Goal: Task Accomplishment & Management: Complete application form

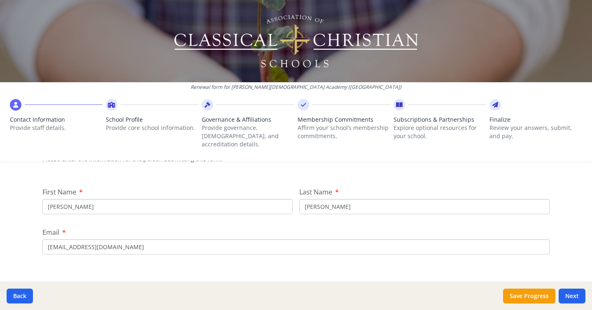
scroll to position [102, 0]
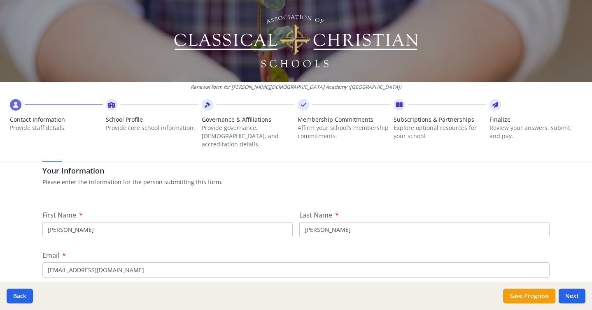
scroll to position [91, 0]
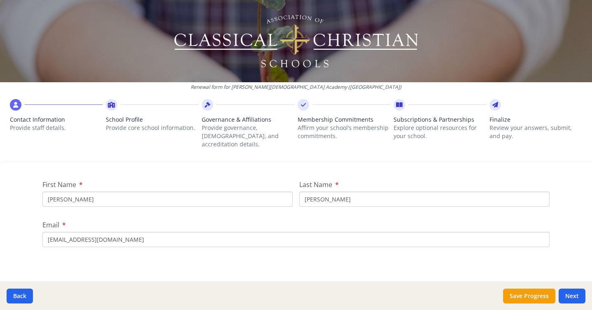
click at [61, 192] on input "[PERSON_NAME]" at bounding box center [167, 199] width 250 height 15
type input "Stacy"
click at [198, 220] on div "Email ccaoffice@wearechristchurch.com" at bounding box center [295, 233] width 507 height 27
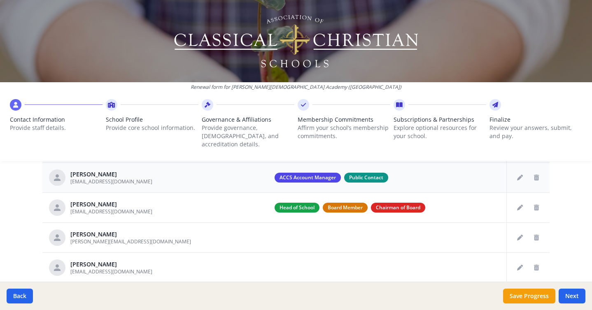
scroll to position [342, 0]
click at [537, 235] on icon "Delete staff" at bounding box center [536, 238] width 5 height 6
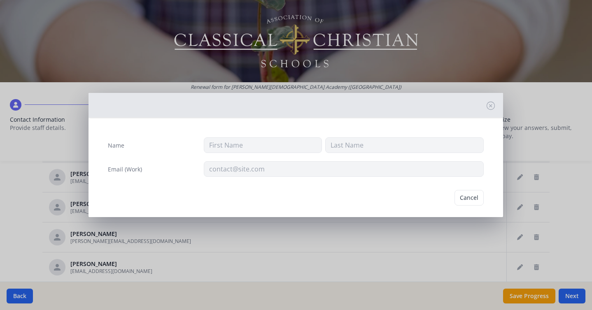
type input "Joe"
type input "[PERSON_NAME]"
type input "[PERSON_NAME][EMAIL_ADDRESS][DOMAIN_NAME]"
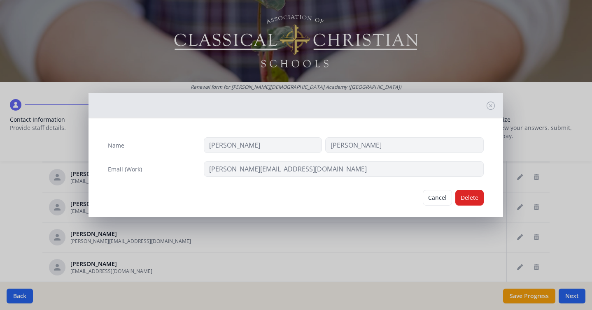
click at [161, 144] on div "Name Joe Guillory" at bounding box center [296, 145] width 376 height 16
click at [465, 199] on button "Delete" at bounding box center [469, 198] width 28 height 16
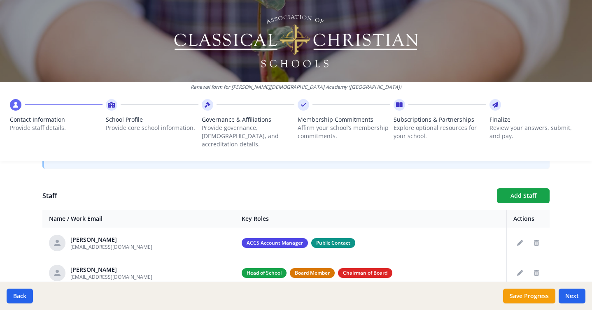
scroll to position [338, 0]
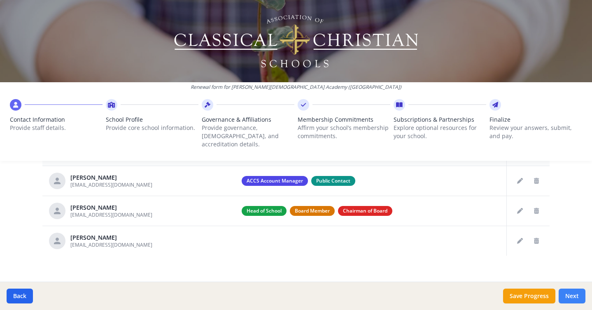
click at [568, 291] on button "Next" at bounding box center [571, 296] width 27 height 15
type input "(337) 366-1619"
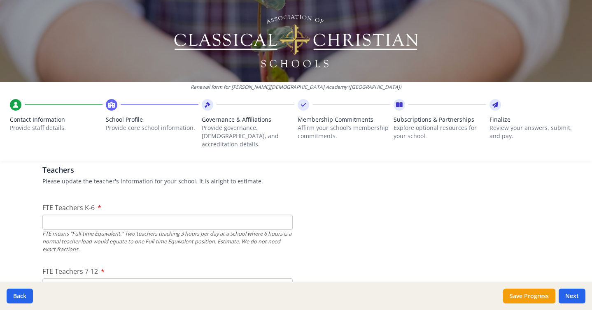
scroll to position [474, 0]
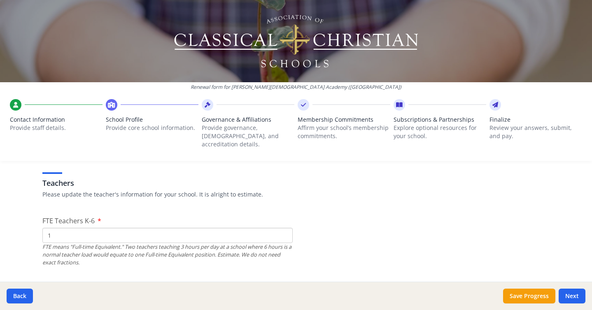
click at [283, 228] on input "1" at bounding box center [167, 235] width 250 height 15
click at [283, 228] on input "2" at bounding box center [167, 235] width 250 height 15
click at [283, 231] on input "2" at bounding box center [167, 235] width 250 height 15
click at [283, 230] on input "1" at bounding box center [167, 235] width 250 height 15
click at [283, 230] on input "0" at bounding box center [167, 235] width 250 height 15
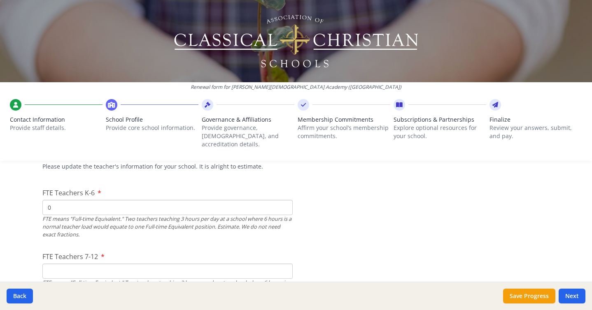
scroll to position [503, 0]
click at [285, 199] on input "1" at bounding box center [167, 206] width 250 height 15
click at [285, 199] on input "2" at bounding box center [167, 206] width 250 height 15
click at [285, 199] on input "3" at bounding box center [167, 206] width 250 height 15
type input "4"
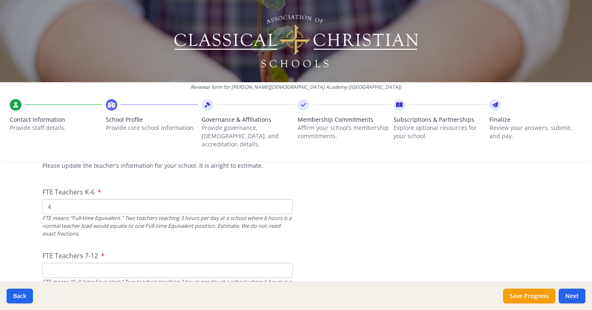
click at [285, 199] on input "4" at bounding box center [167, 206] width 250 height 15
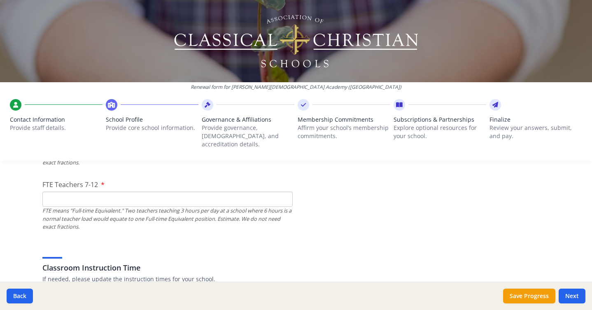
scroll to position [574, 0]
click at [284, 192] on input "1" at bounding box center [167, 199] width 250 height 15
click at [284, 192] on input "2" at bounding box center [167, 199] width 250 height 15
type input "3"
click at [283, 192] on input "3" at bounding box center [167, 199] width 250 height 15
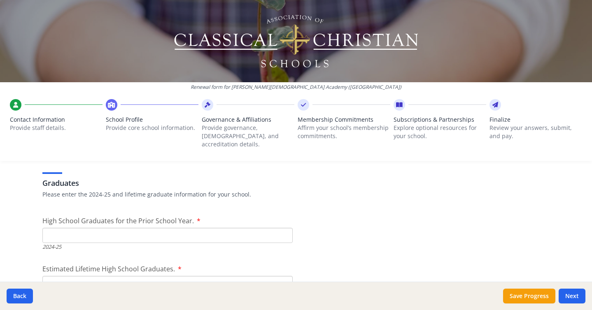
scroll to position [1156, 0]
click at [150, 229] on input "High School Graduates for the Prior School Year." at bounding box center [167, 233] width 250 height 15
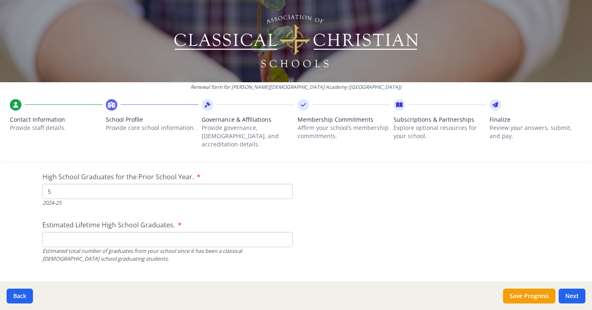
scroll to position [1199, 0]
type input "5"
click at [148, 231] on input "Estimated Lifetime High School Graduates." at bounding box center [167, 238] width 250 height 15
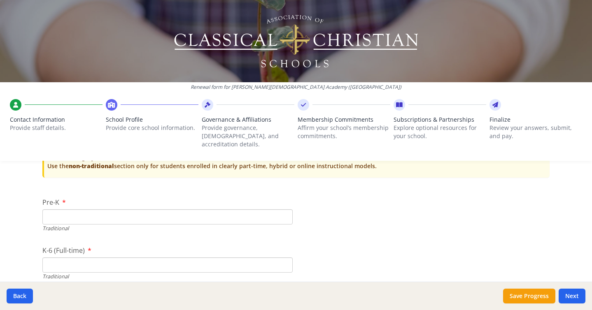
scroll to position [1698, 0]
type input "5"
click at [116, 208] on input "Pre-K" at bounding box center [167, 215] width 250 height 15
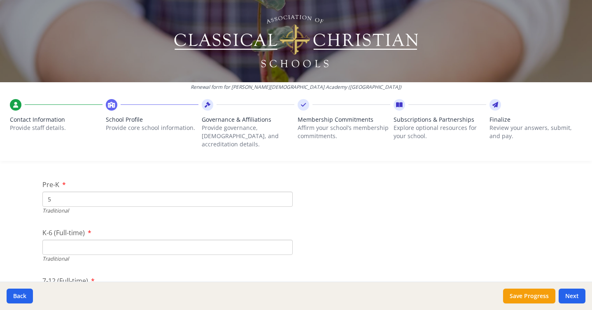
scroll to position [1722, 0]
type input "5"
click at [73, 232] on input "K-6 (Full-time)" at bounding box center [167, 239] width 250 height 15
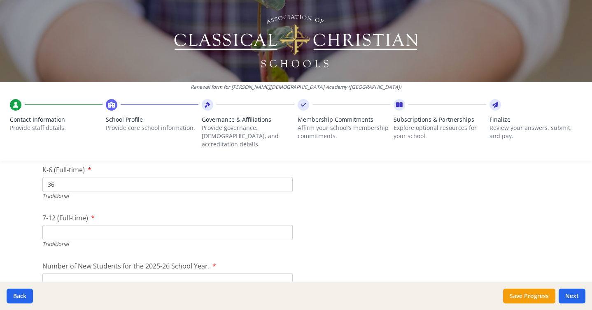
scroll to position [1817, 0]
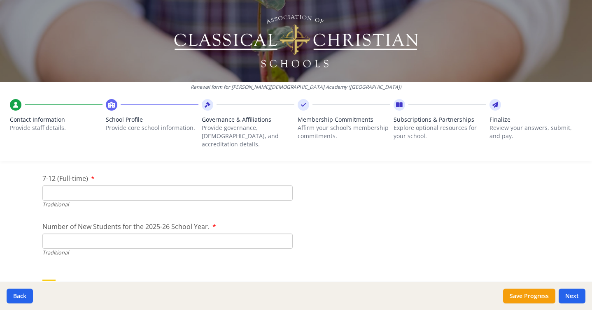
type input "36"
click at [248, 189] on input "7-12 (Full-time)" at bounding box center [167, 193] width 250 height 15
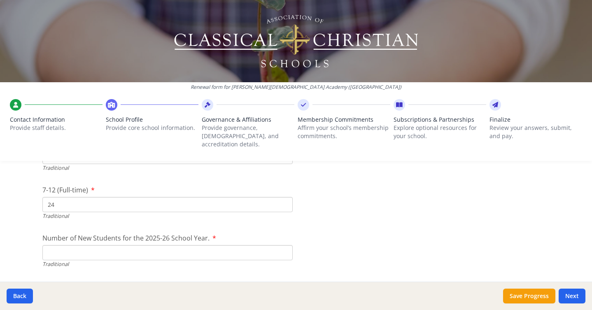
scroll to position [1809, 0]
type input "24"
click at [219, 242] on input "Number of New Students for the 2025-26 School Year." at bounding box center [167, 249] width 250 height 15
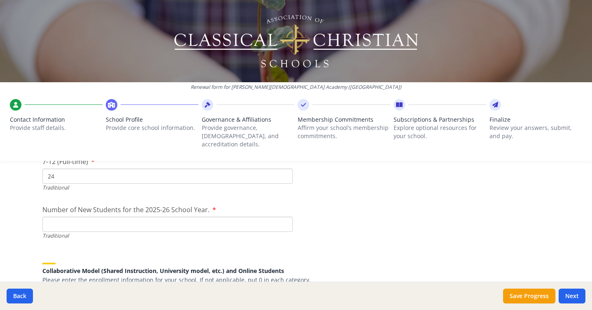
scroll to position [1831, 0]
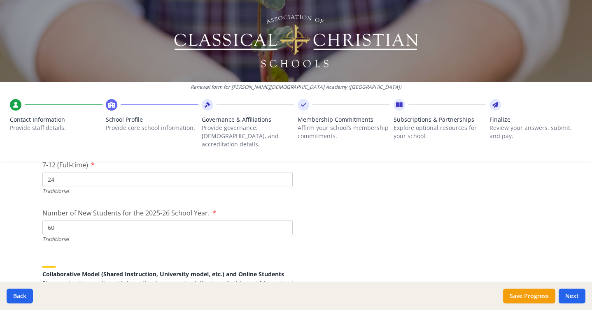
type input "60"
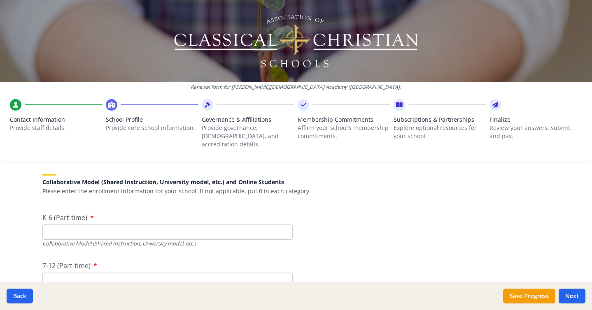
scroll to position [1927, 0]
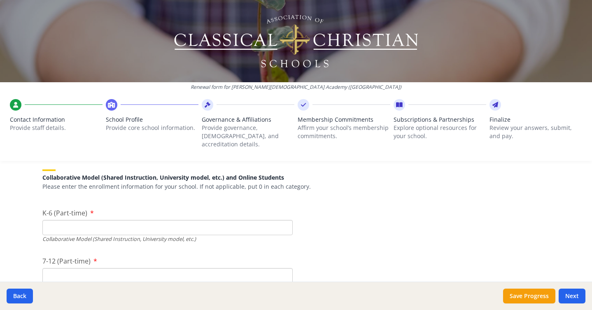
click at [278, 220] on input "K-6 (Part-time)" at bounding box center [167, 227] width 250 height 15
type input "0"
click at [219, 271] on input "7-12 (Part-time)" at bounding box center [167, 275] width 250 height 15
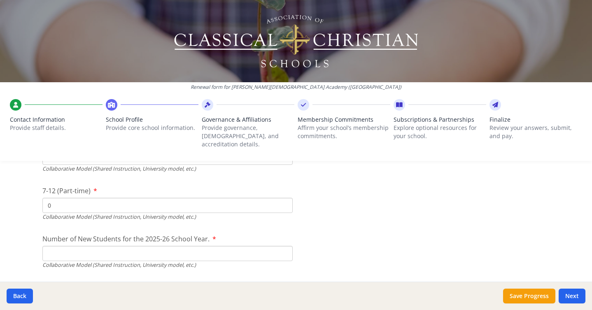
scroll to position [1996, 0]
type input "0"
click at [217, 70] on input "Number of New Students for the 2025-26 School Year." at bounding box center [167, 62] width 250 height 15
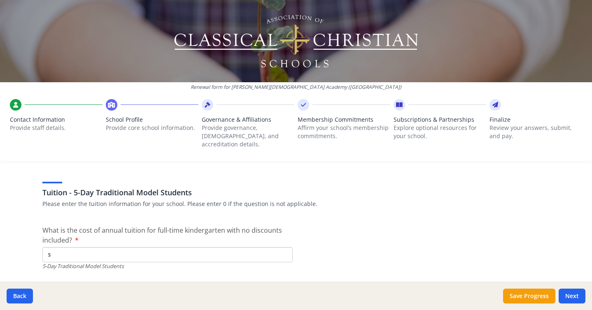
scroll to position [2119, 0]
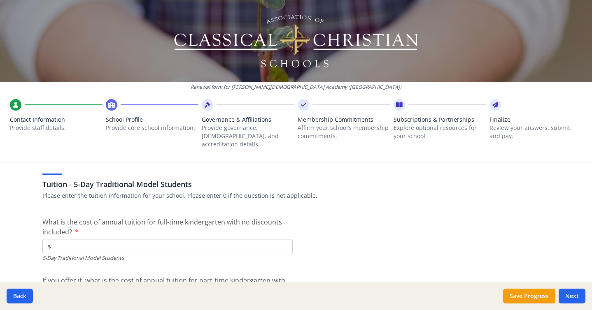
type input "0"
click at [195, 241] on input "$" at bounding box center [167, 246] width 250 height 15
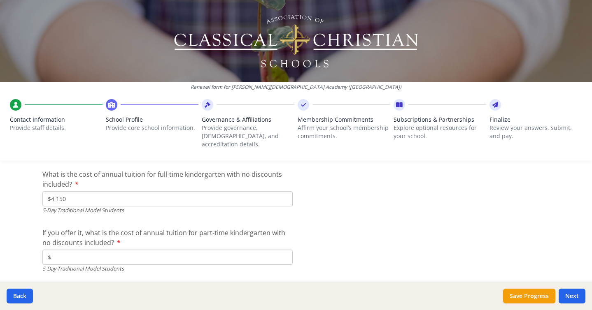
scroll to position [2168, 0]
type input "$4 150"
click at [221, 249] on input "$" at bounding box center [167, 256] width 250 height 15
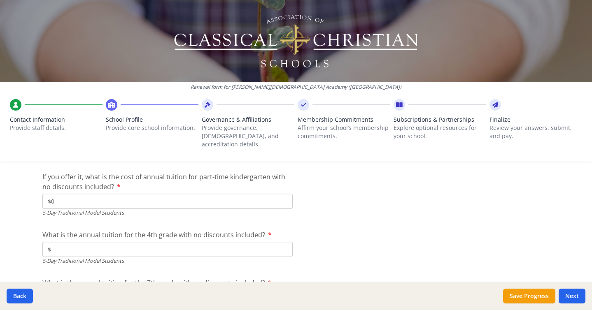
scroll to position [2224, 0]
type input "$0"
click at [219, 241] on input "$" at bounding box center [167, 248] width 250 height 15
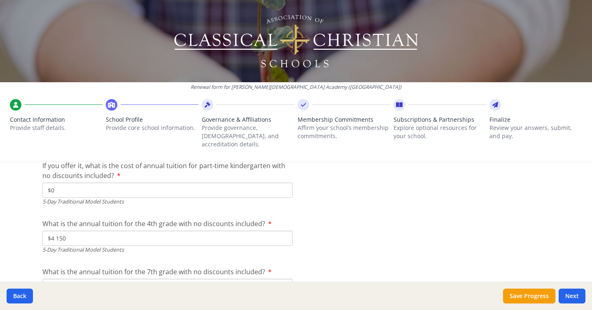
scroll to position [2259, 0]
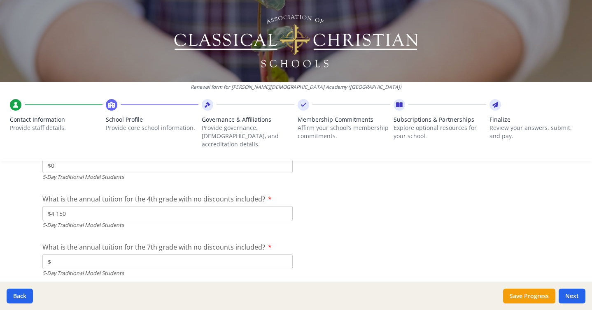
type input "$4 150"
click at [222, 254] on input "$" at bounding box center [167, 261] width 250 height 15
click at [220, 254] on input "$" at bounding box center [167, 261] width 250 height 15
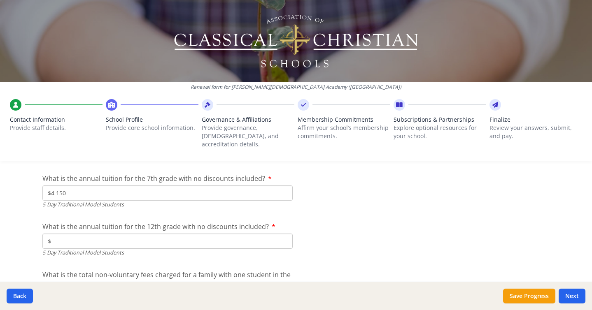
scroll to position [2327, 0]
type input "$4 150"
click at [211, 234] on input "$" at bounding box center [167, 241] width 250 height 15
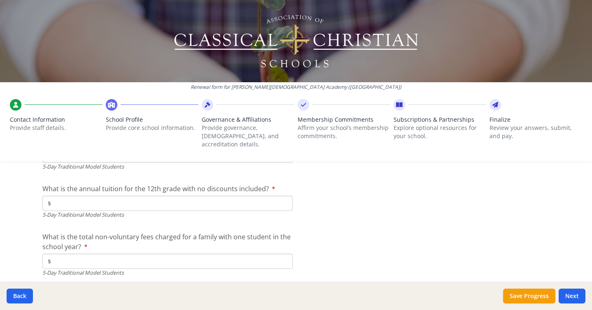
scroll to position [2365, 0]
click at [183, 197] on input "$" at bounding box center [167, 204] width 250 height 15
type input "$2 500"
click at [181, 255] on input "$" at bounding box center [167, 262] width 250 height 15
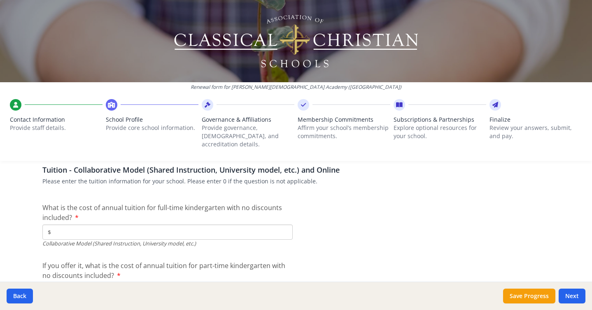
scroll to position [2512, 0]
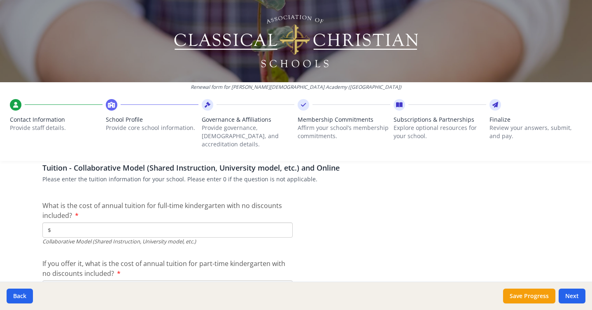
type input "$500"
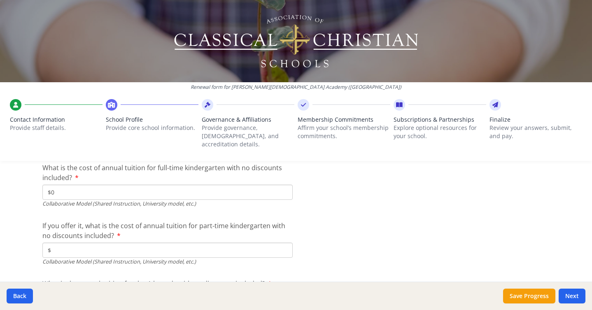
scroll to position [2558, 0]
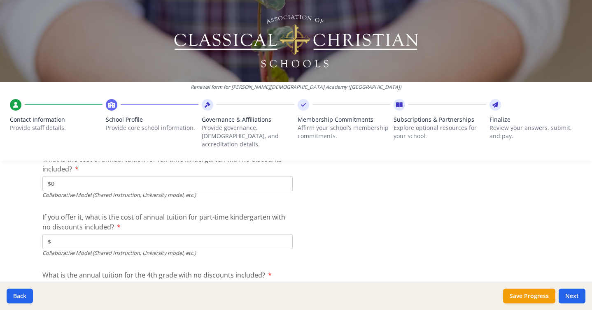
type input "$0"
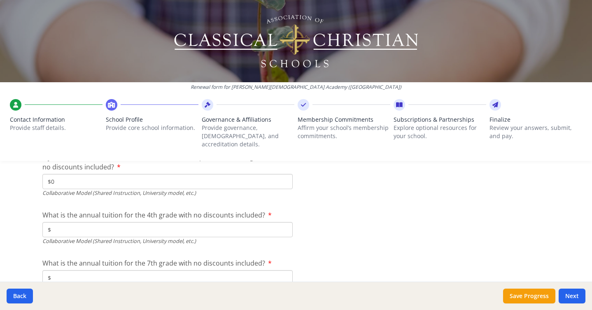
scroll to position [2618, 0]
type input "$0"
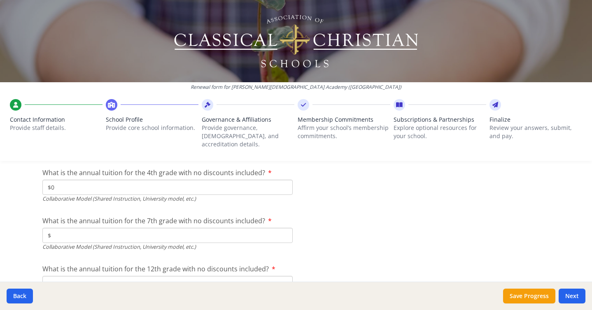
scroll to position [2660, 0]
type input "$0"
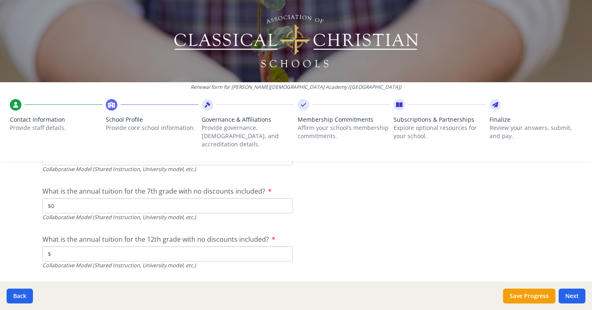
scroll to position [2701, 0]
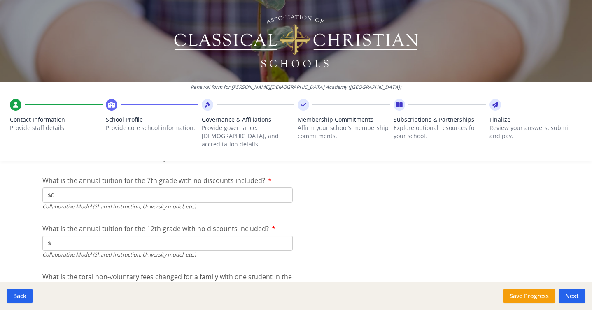
type input "$0"
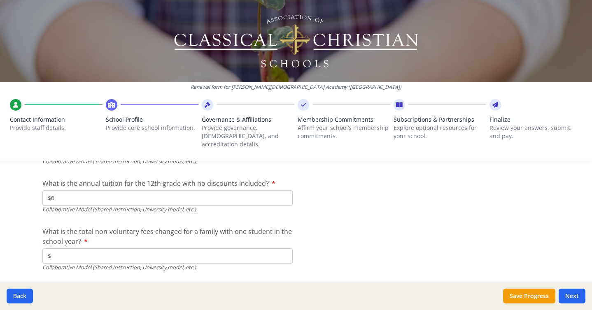
scroll to position [2747, 0]
type input "$0"
click at [233, 248] on input "$" at bounding box center [167, 255] width 250 height 15
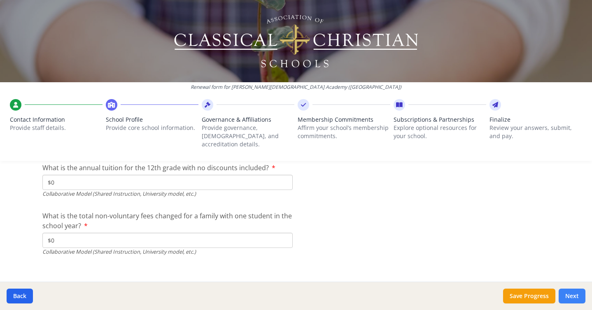
type input "$0"
click at [569, 294] on button "Next" at bounding box center [571, 296] width 27 height 15
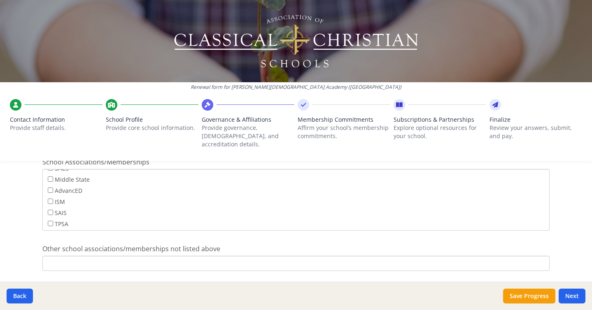
scroll to position [661, 0]
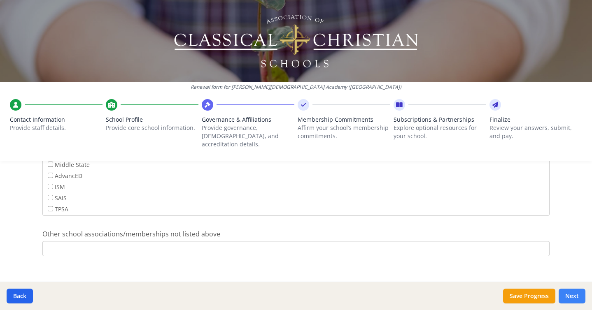
click at [567, 297] on button "Next" at bounding box center [571, 296] width 27 height 15
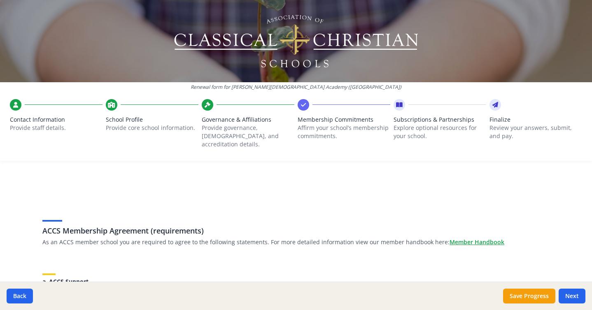
scroll to position [79, 0]
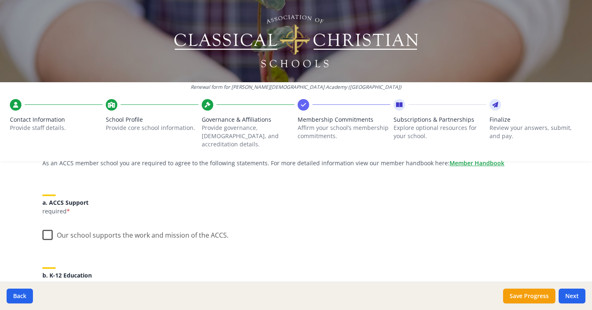
click at [50, 225] on label "Our school supports the work and mission of the ACCS." at bounding box center [135, 234] width 186 height 18
click at [0, 0] on input "Our school supports the work and mission of the ACCS." at bounding box center [0, 0] width 0 height 0
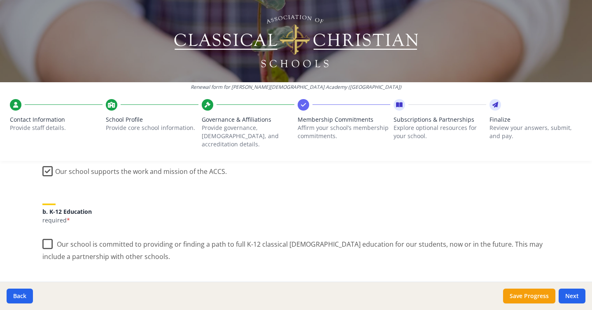
scroll to position [145, 0]
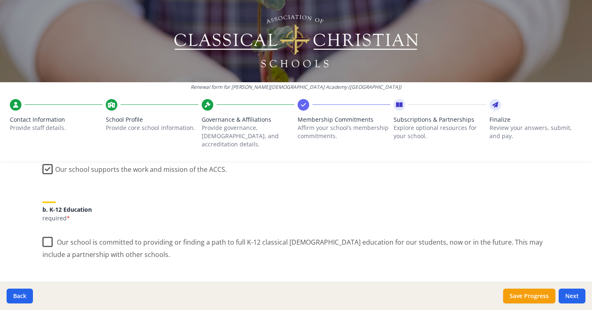
click at [49, 233] on label "Our school is committed to providing or finding a path to full K-12 classical C…" at bounding box center [295, 246] width 507 height 28
click at [0, 0] on input "Our school is committed to providing or finding a path to full K-12 classical C…" at bounding box center [0, 0] width 0 height 0
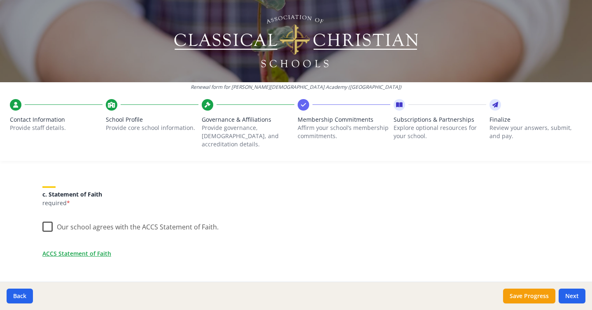
scroll to position [244, 0]
click at [47, 218] on label "Our school agrees with the ACCS Statement of Faith." at bounding box center [130, 224] width 176 height 18
click at [0, 0] on input "Our school agrees with the ACCS Statement of Faith." at bounding box center [0, 0] width 0 height 0
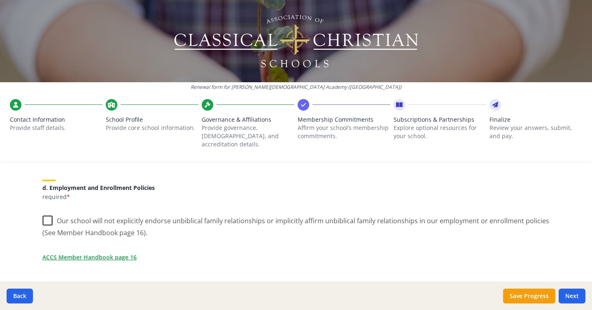
scroll to position [349, 0]
click at [47, 211] on label "Our school will not explicitly endorse unbiblical family relationships or impli…" at bounding box center [295, 223] width 507 height 28
click at [0, 0] on input "Our school will not explicitly endorse unbiblical family relationships or impli…" at bounding box center [0, 0] width 0 height 0
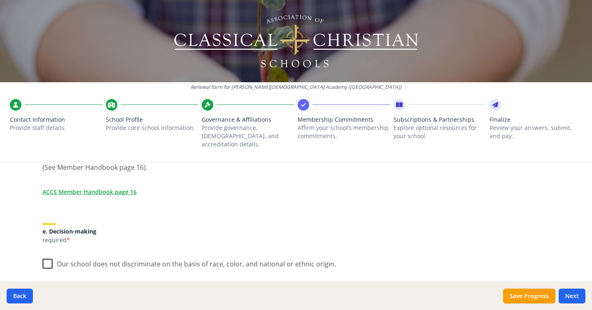
click at [45, 255] on label "Our school does not discriminate on the basis of race, color, and national or e…" at bounding box center [188, 262] width 293 height 18
click at [0, 0] on input "Our school does not discriminate on the basis of race, color, and national or e…" at bounding box center [0, 0] width 0 height 0
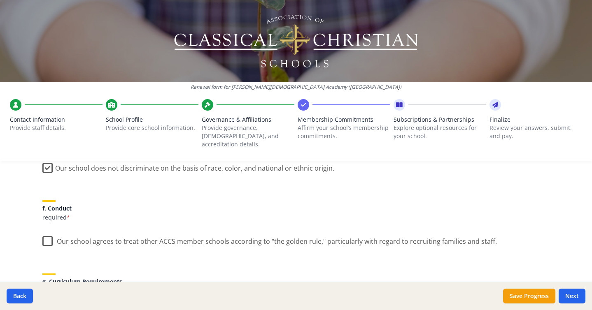
scroll to position [519, 0]
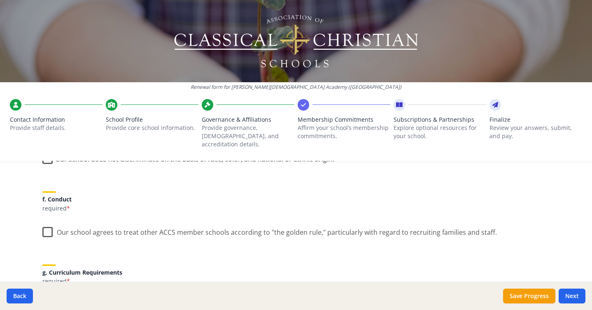
click at [45, 228] on label "Our school agrees to treat other ACCS member schools according to "the golden r…" at bounding box center [269, 231] width 454 height 18
click at [0, 0] on input "Our school agrees to treat other ACCS member schools according to "the golden r…" at bounding box center [0, 0] width 0 height 0
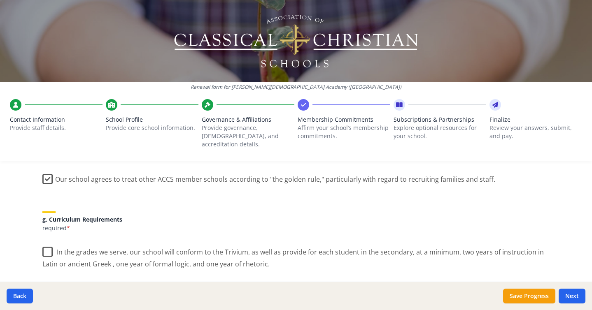
scroll to position [573, 0]
click at [52, 242] on label "In the grades we serve, our school will conform to the Trivium, as well as prov…" at bounding box center [295, 255] width 507 height 28
click at [0, 0] on input "In the grades we serve, our school will conform to the Trivium, as well as prov…" at bounding box center [0, 0] width 0 height 0
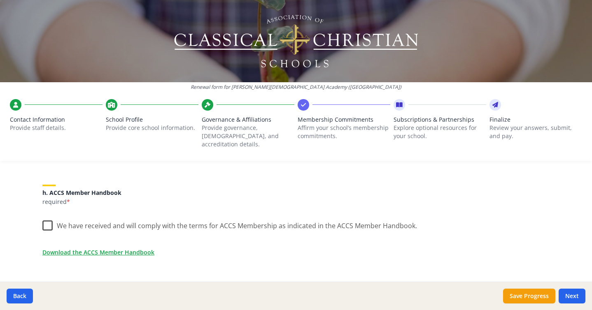
scroll to position [682, 0]
click at [45, 216] on label "We have received and will comply with the terms for ACCS Membership as indicate…" at bounding box center [229, 223] width 374 height 18
click at [0, 0] on input "We have received and will comply with the terms for ACCS Membership as indicate…" at bounding box center [0, 0] width 0 height 0
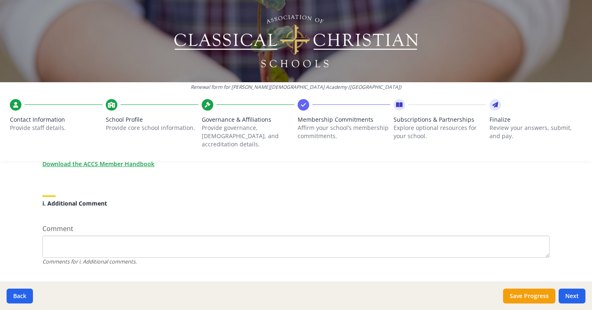
scroll to position [781, 0]
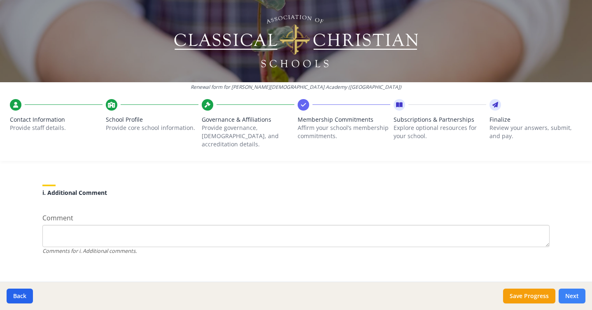
click at [568, 296] on button "Next" at bounding box center [571, 296] width 27 height 15
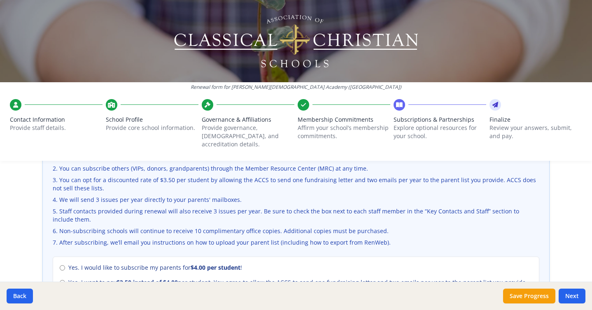
scroll to position [363, 0]
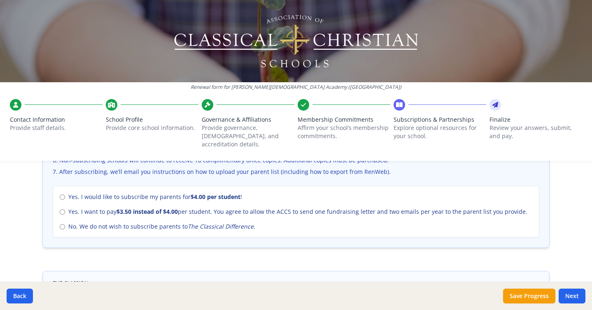
click at [58, 221] on div "Yes. I would like to subscribe my parents for $4.00 per student ! Yes. I want t…" at bounding box center [296, 212] width 486 height 52
click at [64, 224] on input "No. We do not wish to subscribe parents to The Classical Difference ." at bounding box center [62, 226] width 5 height 5
radio input "true"
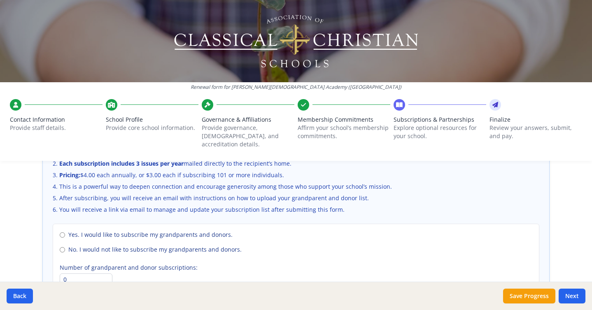
scroll to position [588, 0]
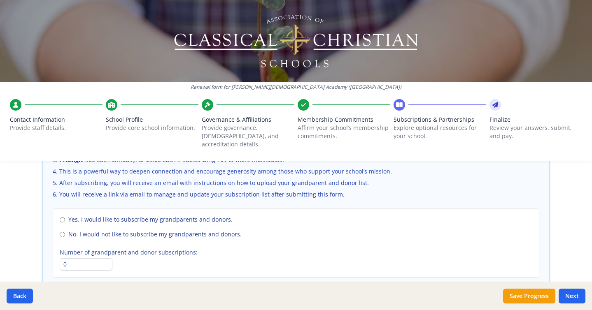
click at [65, 230] on label "No. I would not like to subscribe my grandparents and donors." at bounding box center [296, 234] width 472 height 8
click at [65, 232] on input "No. I would not like to subscribe my grandparents and donors." at bounding box center [62, 234] width 5 height 5
radio input "true"
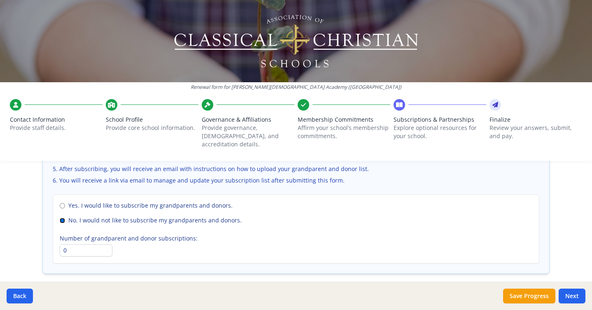
scroll to position [608, 0]
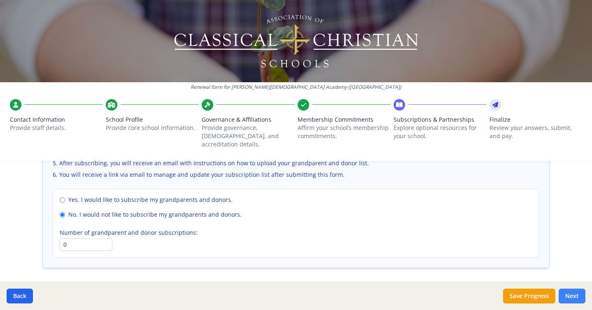
click at [572, 295] on button "Next" at bounding box center [571, 296] width 27 height 15
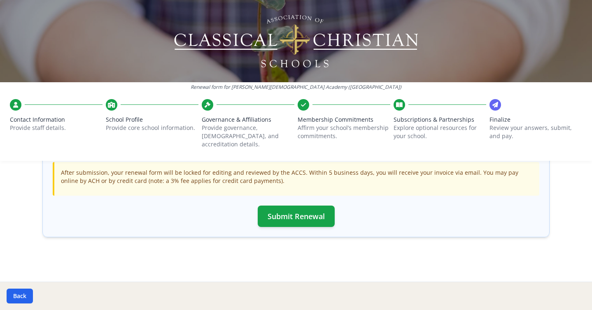
scroll to position [282, 0]
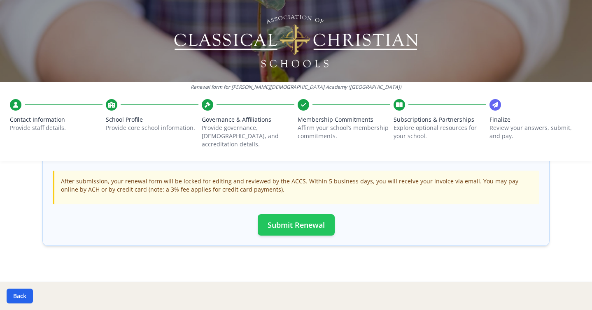
click at [295, 224] on button "Submit Renewal" at bounding box center [296, 224] width 77 height 21
